Goal: Task Accomplishment & Management: Manage account settings

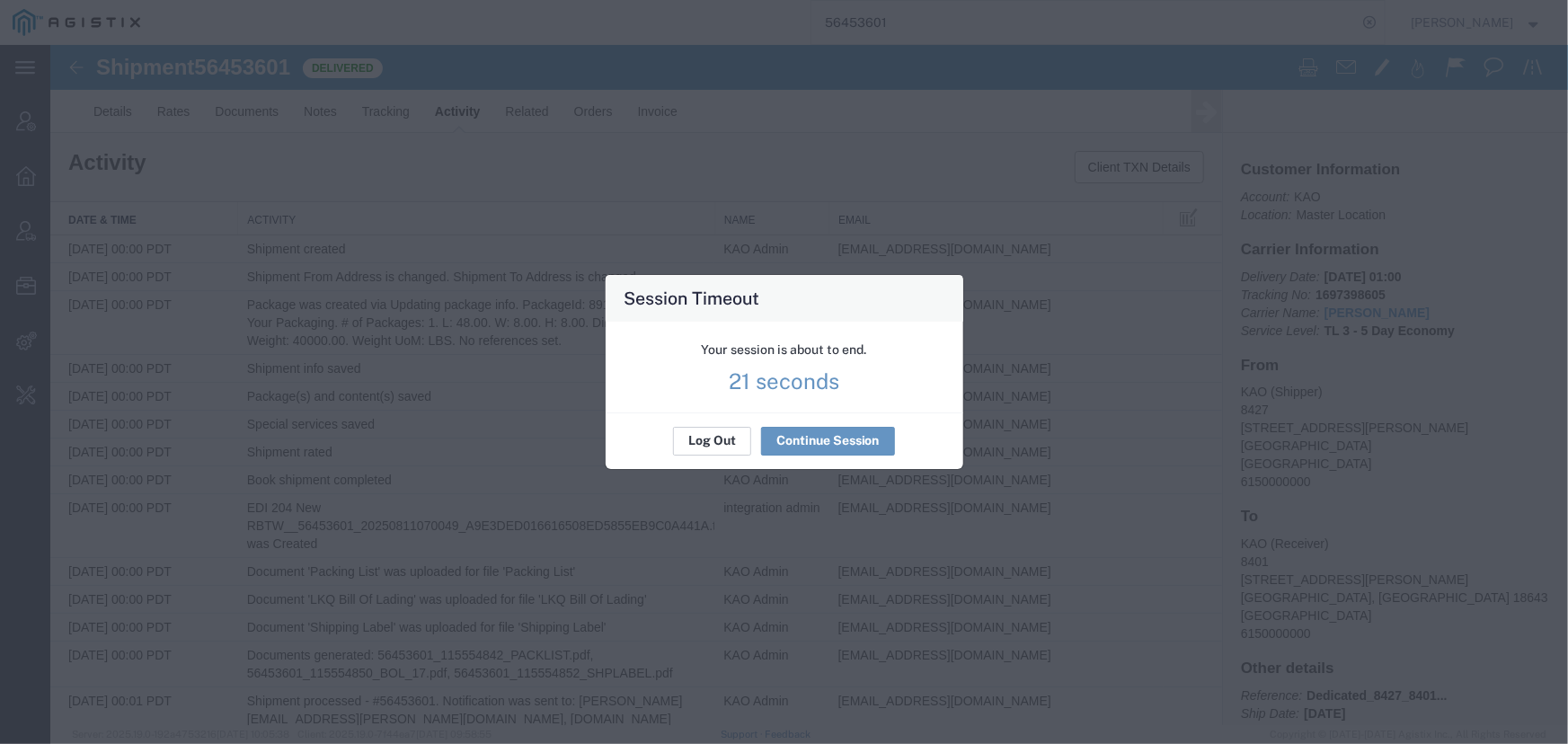
scroll to position [2781, 0]
click at [710, 433] on button "Log Out" at bounding box center [712, 442] width 78 height 29
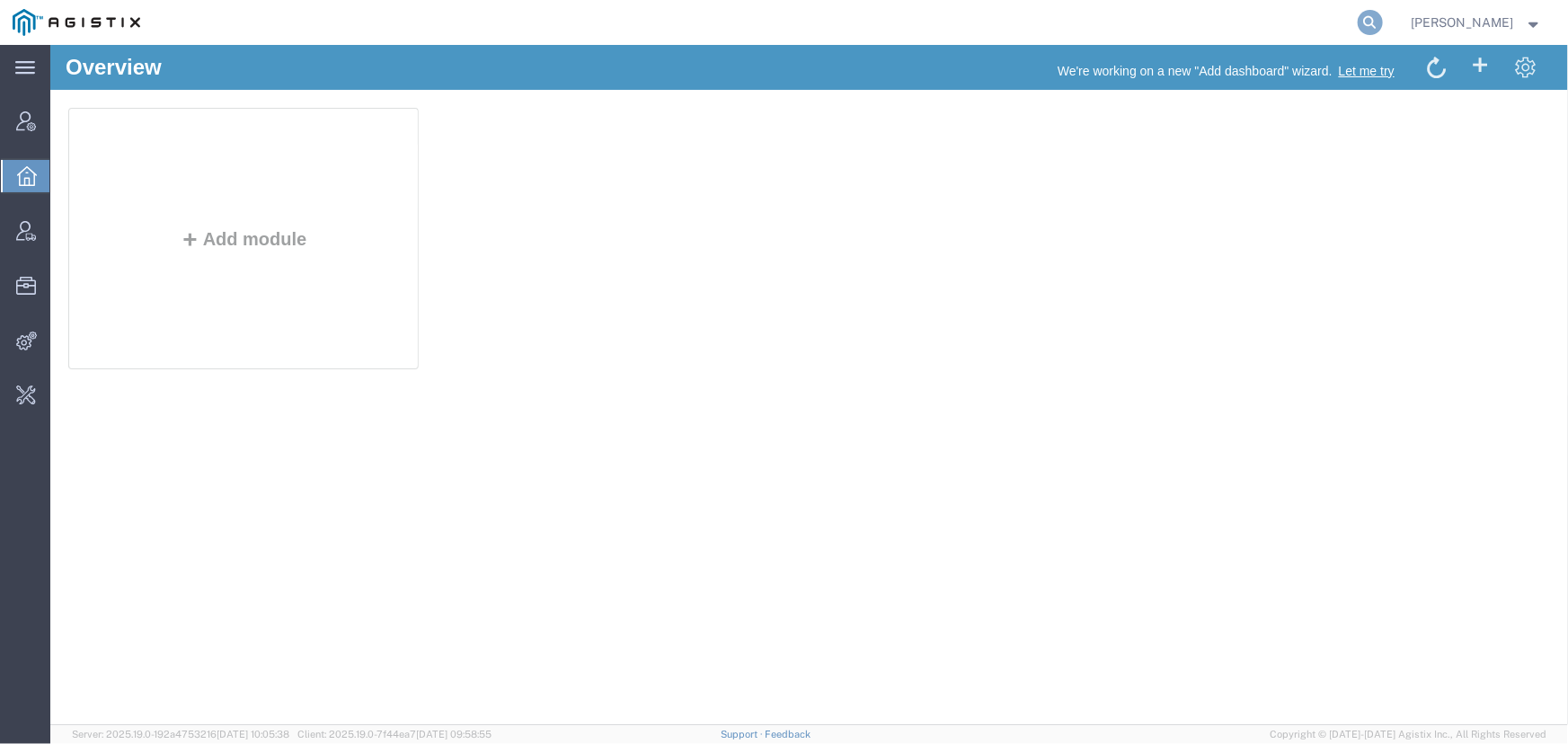
click at [1370, 25] on icon at bounding box center [1371, 22] width 25 height 25
type input "offline@abbott.com"
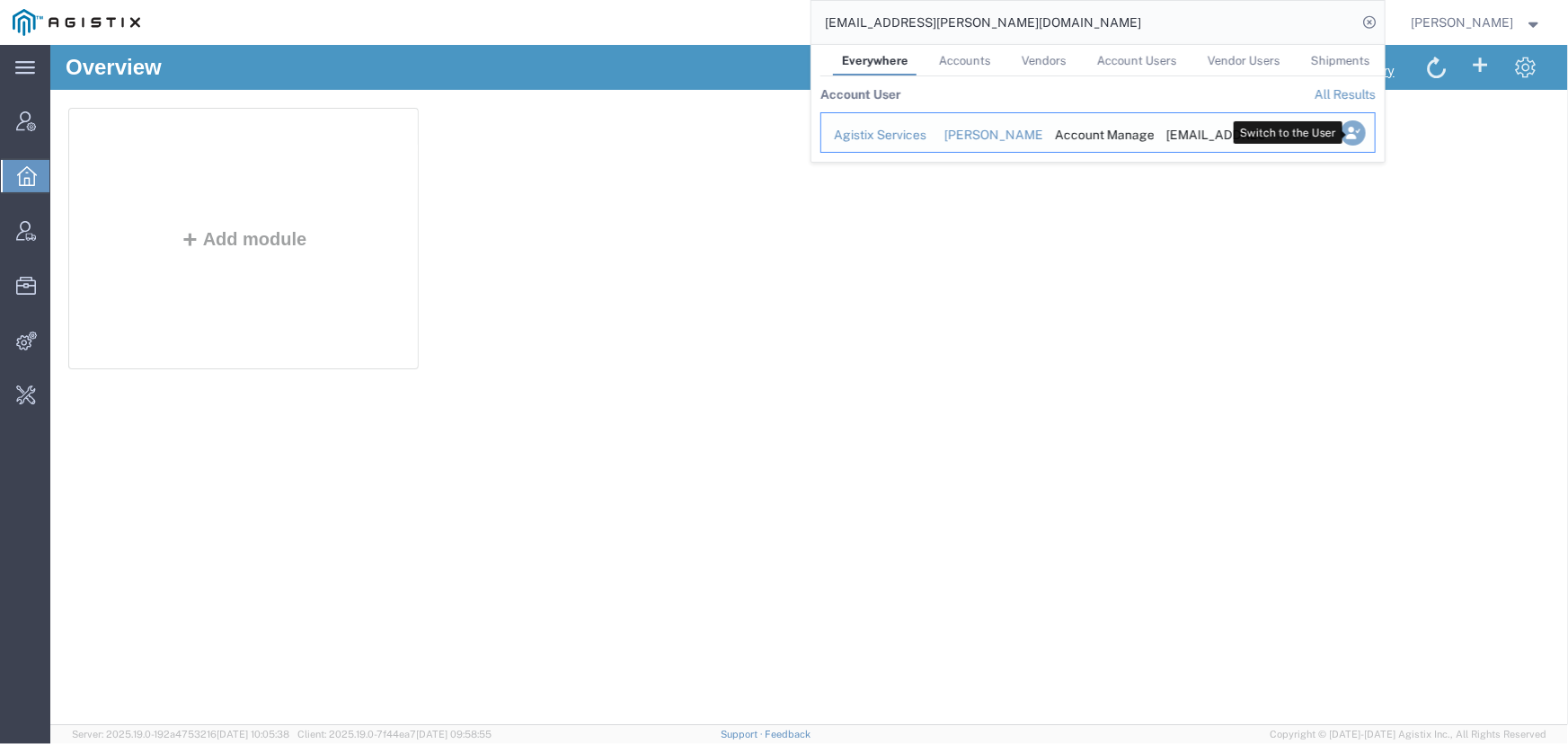
click at [1352, 135] on icon "Search Results" at bounding box center [1352, 133] width 25 height 25
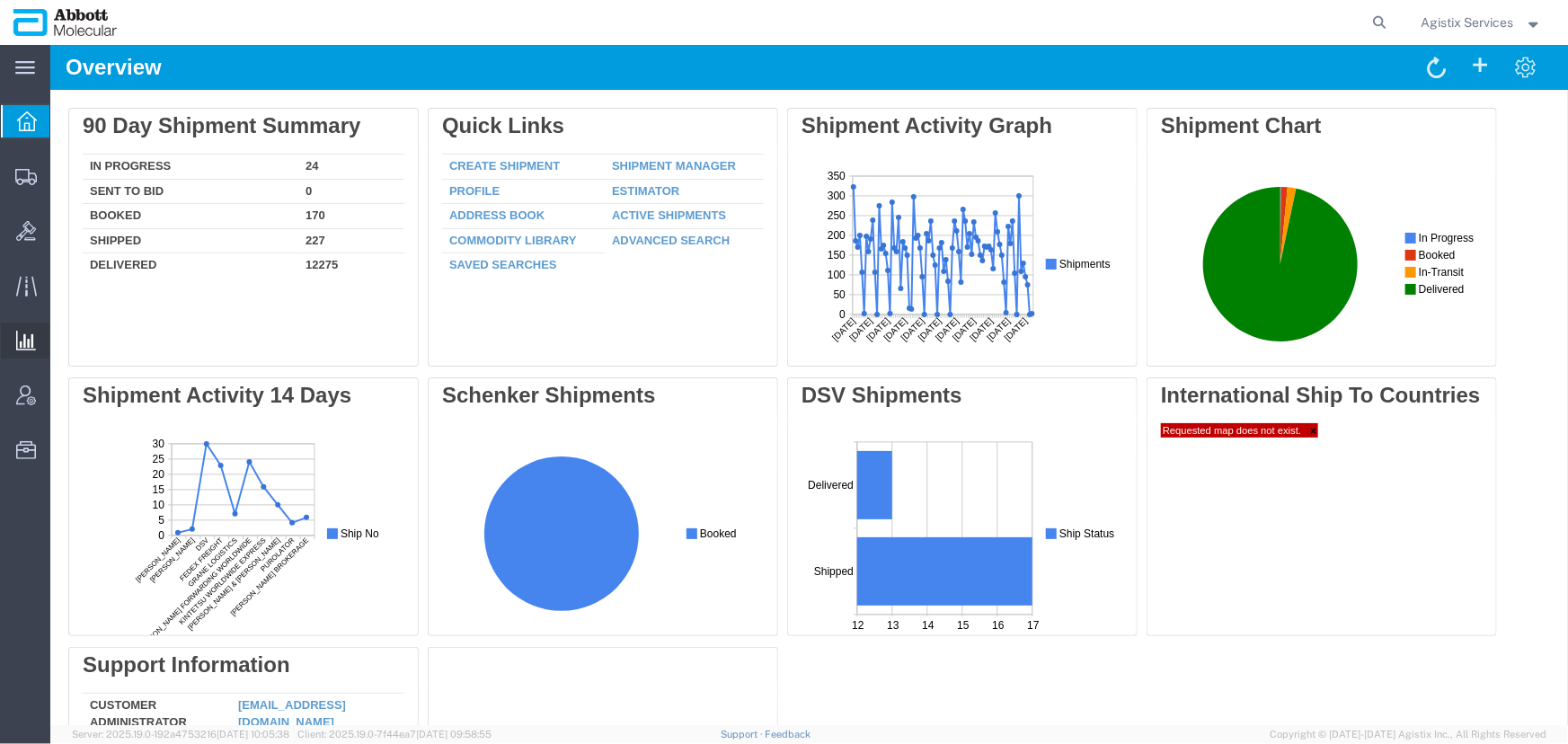
click at [0, 0] on span "Saved Reports" at bounding box center [0, 0] width 0 height 0
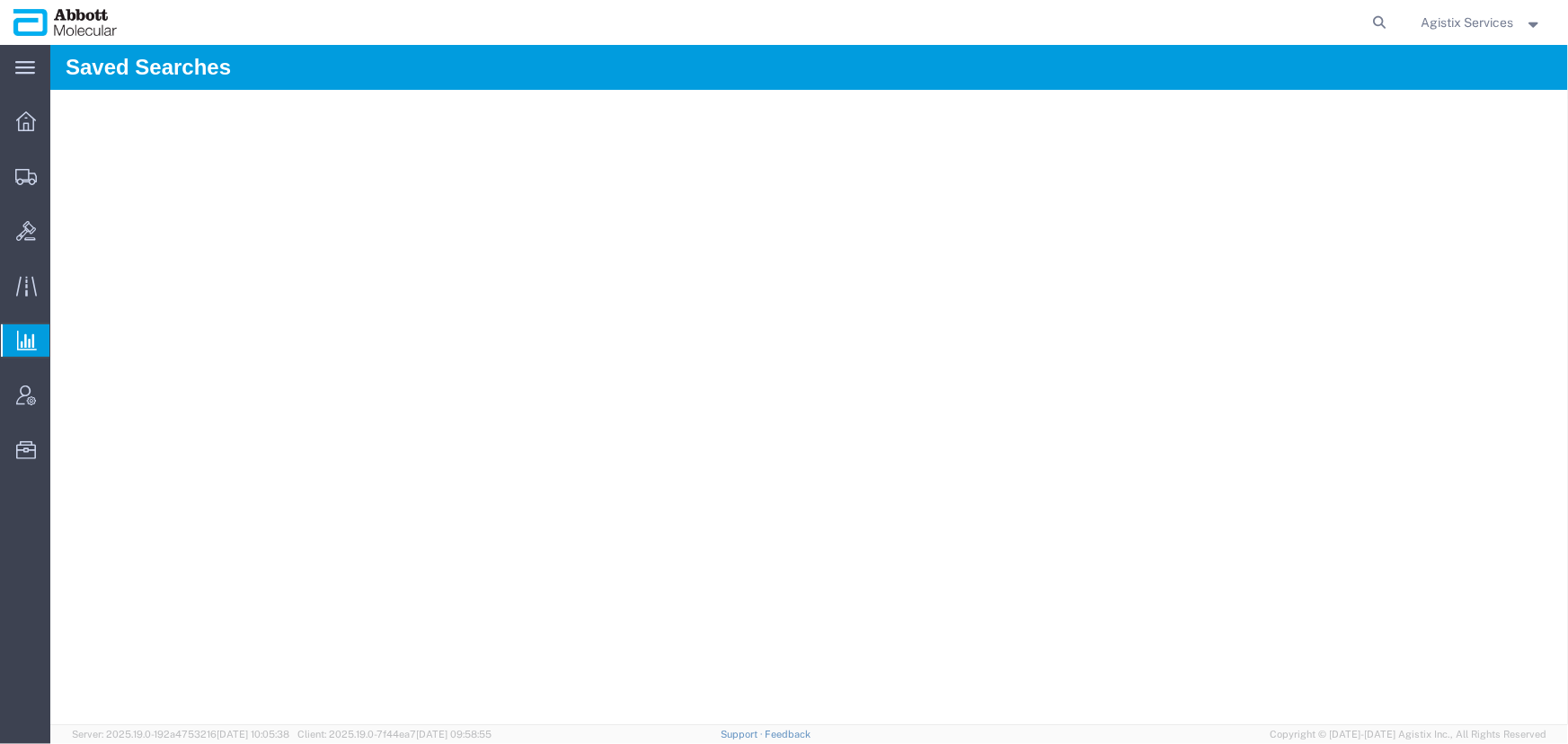
click at [1444, 9] on div "Agistix Services" at bounding box center [1481, 22] width 149 height 45
click at [1463, 26] on span "Agistix Services" at bounding box center [1467, 22] width 92 height 19
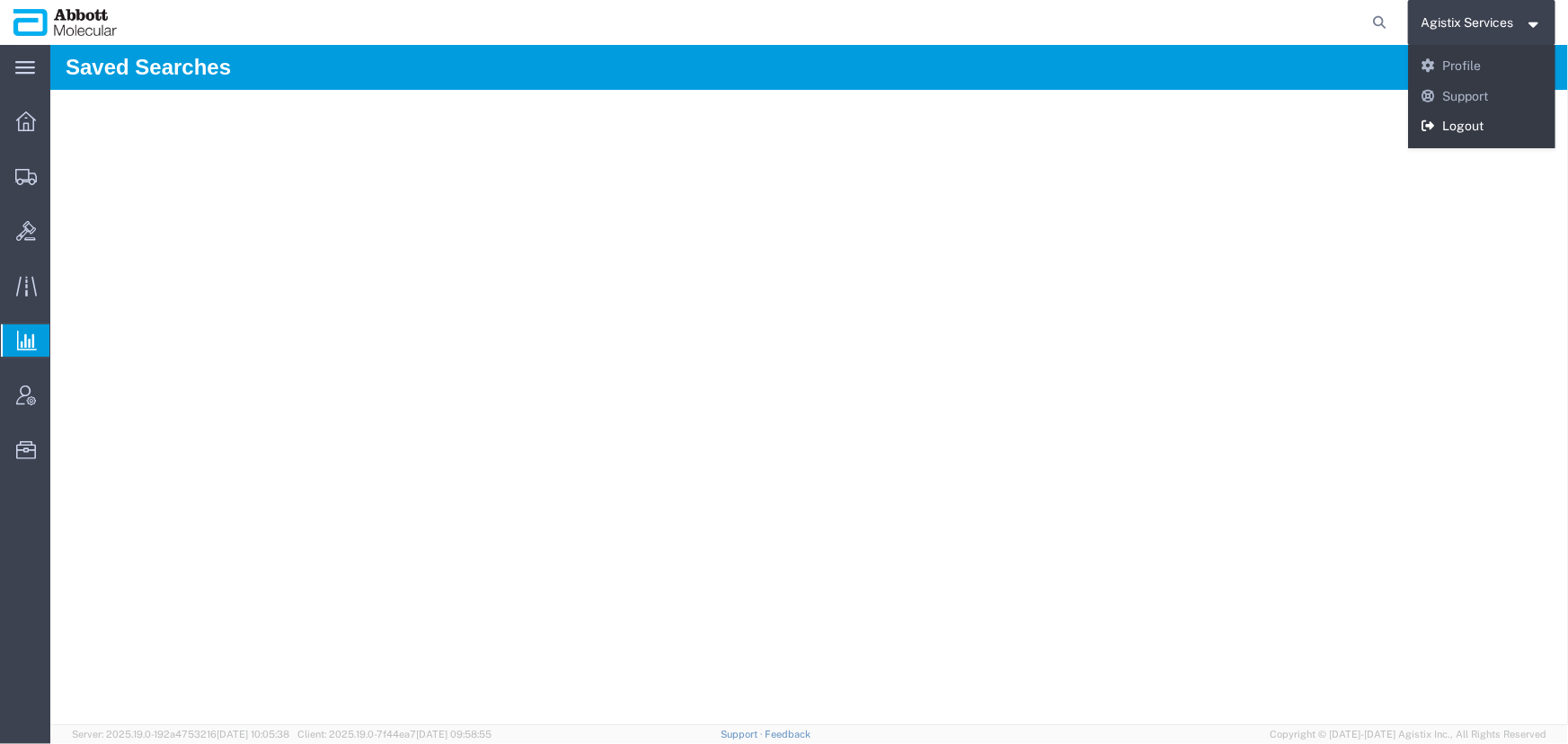
click at [1446, 119] on link "Logout" at bounding box center [1481, 126] width 149 height 30
